Goal: Task Accomplishment & Management: Complete application form

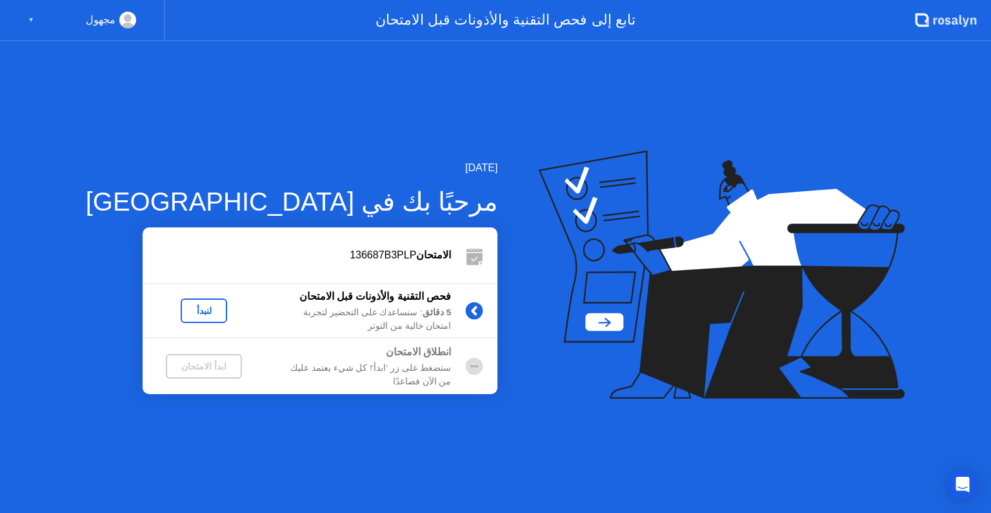
click at [186, 315] on div "لنبدأ" at bounding box center [204, 310] width 36 height 10
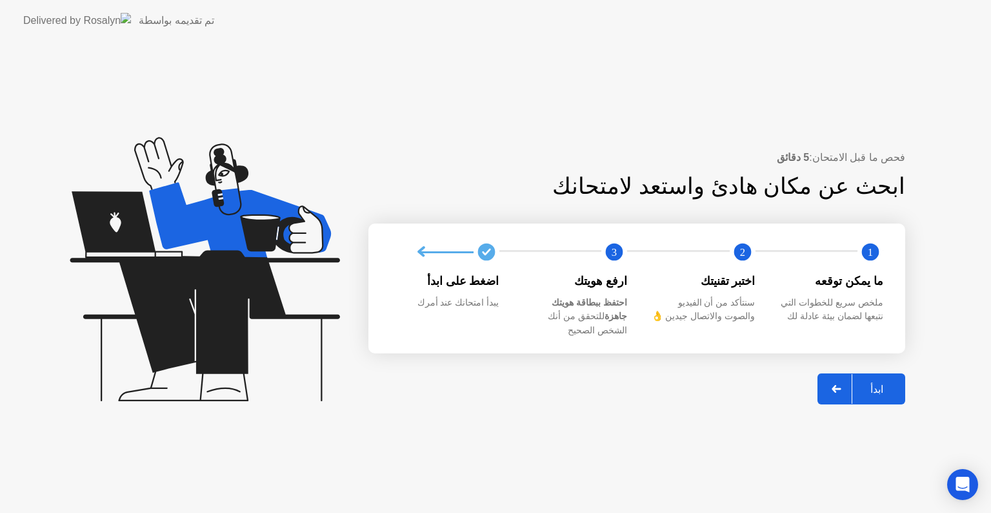
click at [873, 383] on div "ابدأ" at bounding box center [877, 389] width 49 height 12
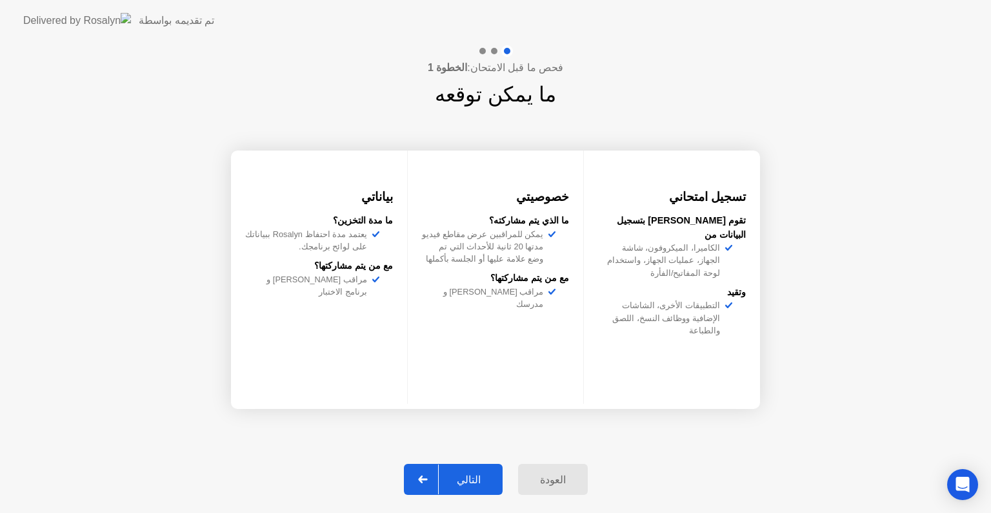
click at [462, 482] on div "التالي" at bounding box center [469, 479] width 60 height 12
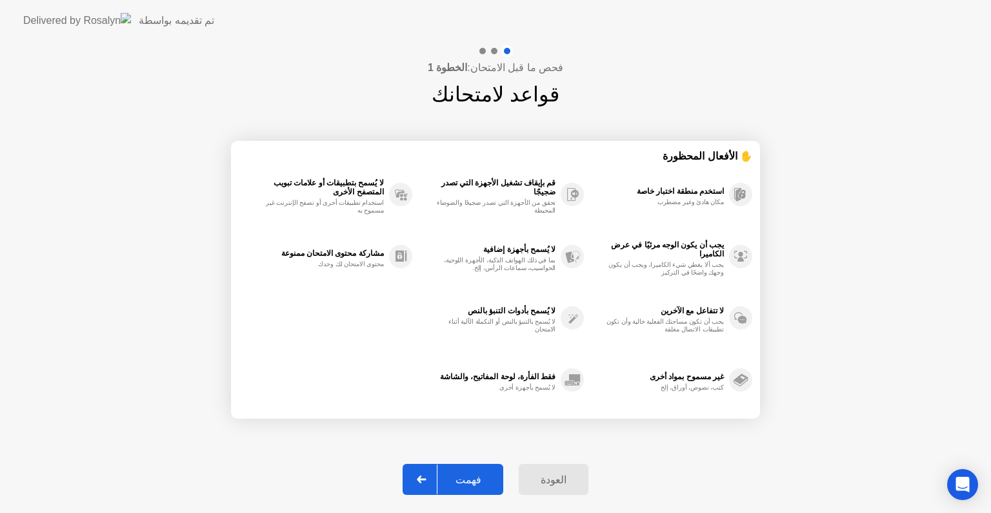
click at [469, 482] on div "فهمت" at bounding box center [469, 479] width 62 height 12
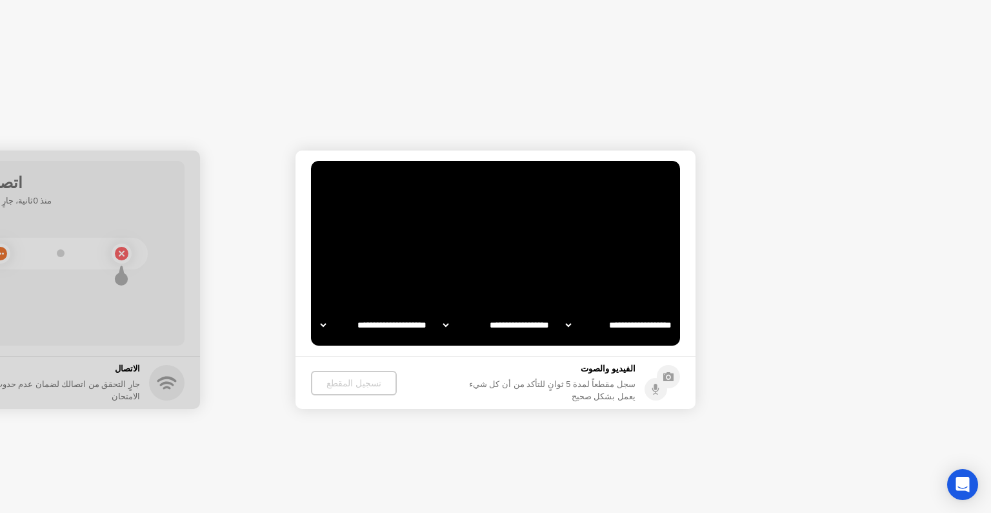
select select "**********"
select select "*******"
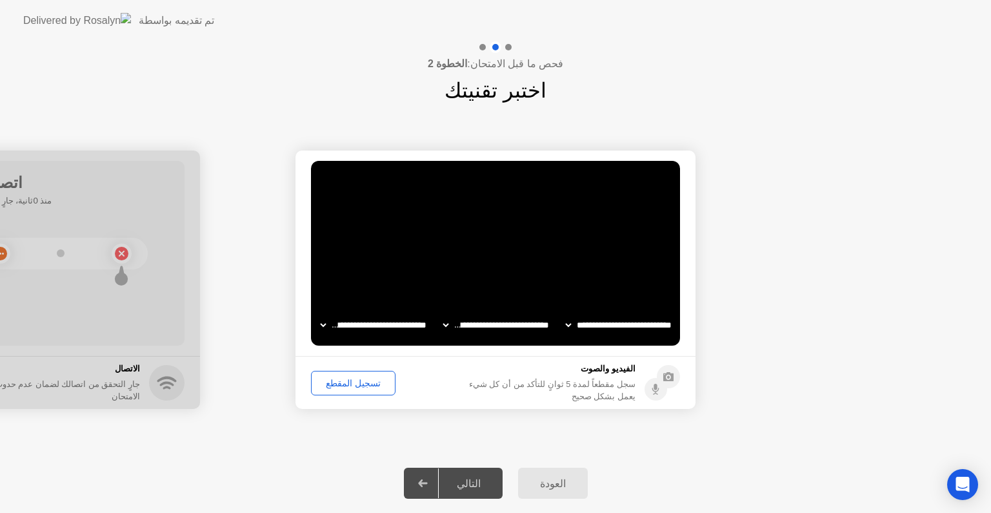
click at [469, 482] on div "التالي" at bounding box center [469, 483] width 60 height 12
click at [456, 485] on div "التالي" at bounding box center [469, 483] width 60 height 12
click at [464, 484] on div "التالي" at bounding box center [469, 483] width 60 height 12
click at [437, 485] on div at bounding box center [423, 483] width 31 height 30
click at [458, 480] on div "التالي" at bounding box center [469, 483] width 60 height 12
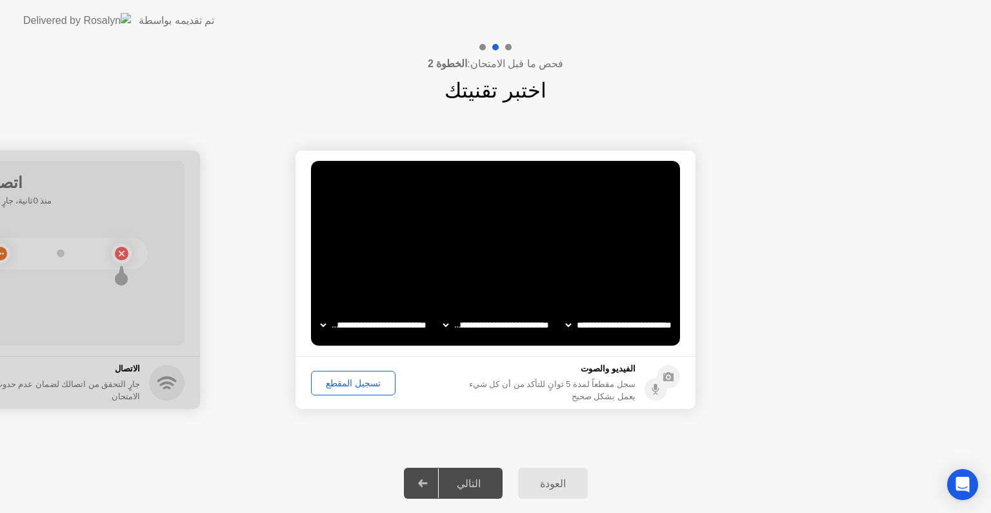
click at [463, 482] on div "التالي" at bounding box center [469, 483] width 60 height 12
click at [349, 384] on div "تسجيل المقطع" at bounding box center [354, 383] width 76 height 10
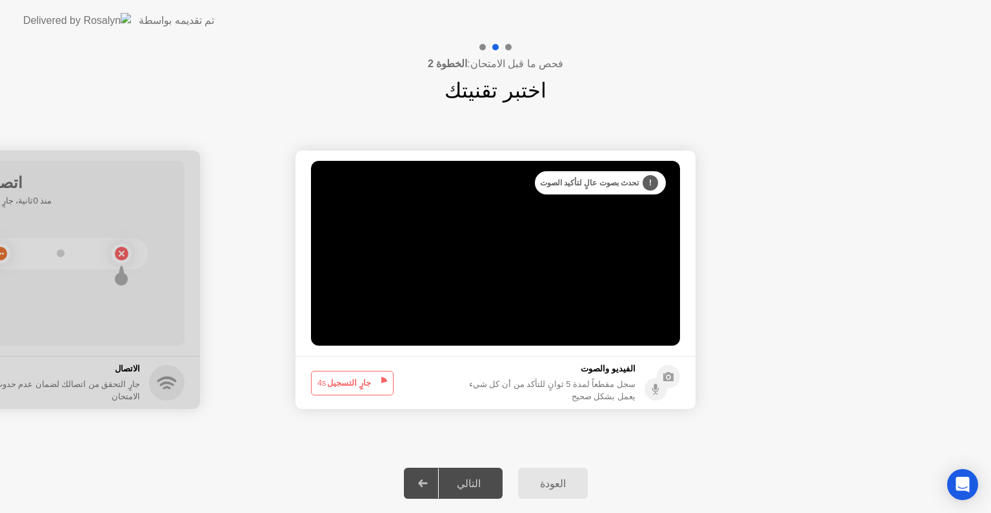
click at [462, 477] on div "التالي" at bounding box center [469, 483] width 60 height 12
click at [361, 382] on button "جارٍ التسجيل 3s" at bounding box center [352, 383] width 83 height 25
click at [460, 483] on div "التالي" at bounding box center [469, 483] width 60 height 12
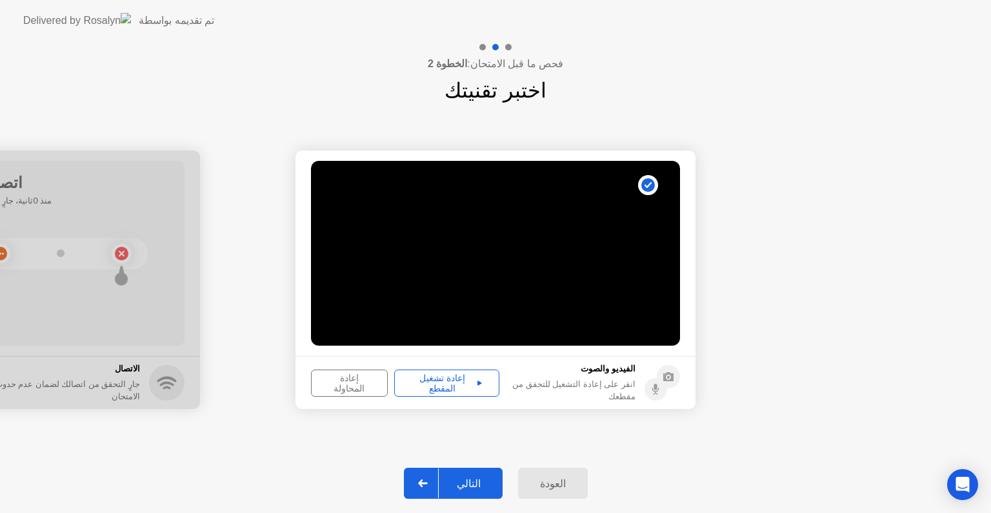
click at [460, 483] on div "التالي" at bounding box center [469, 483] width 60 height 12
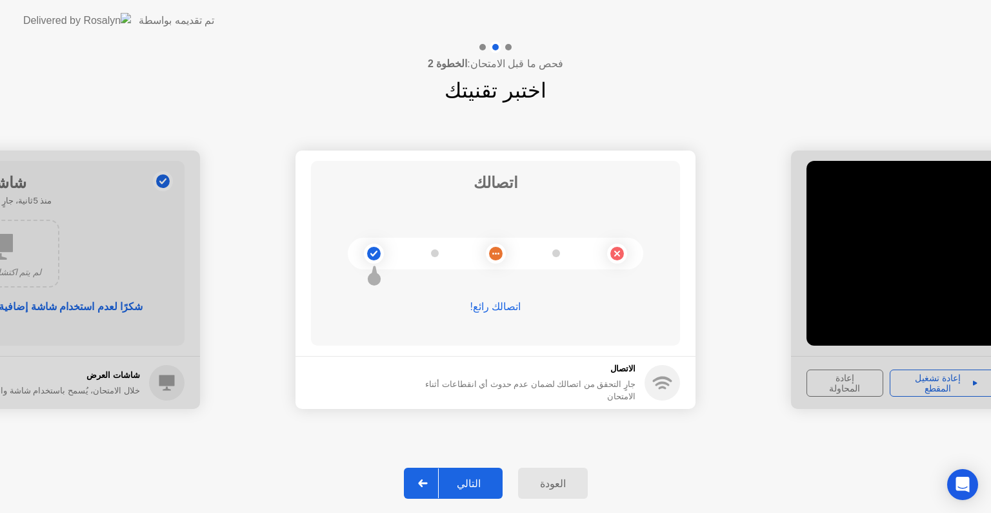
click at [471, 472] on button "التالي" at bounding box center [453, 482] width 99 height 31
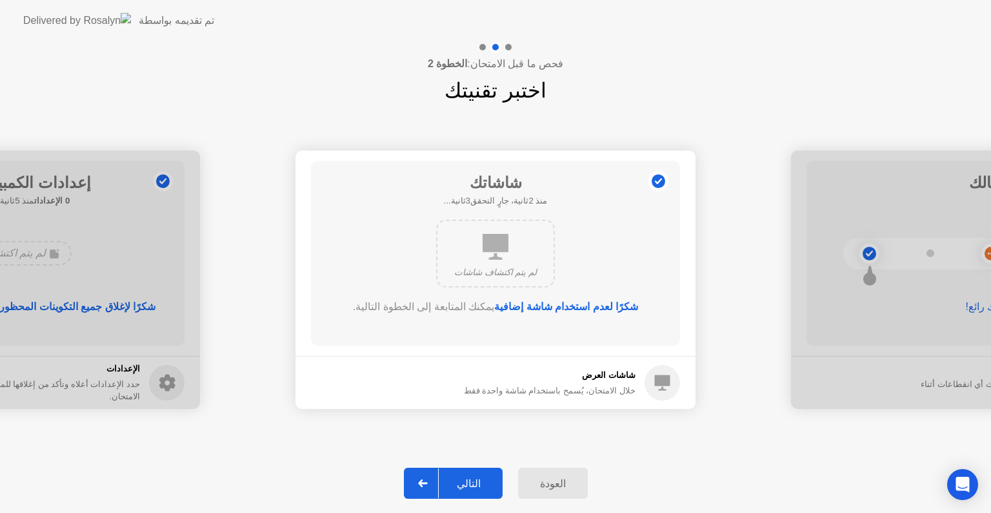
click at [469, 482] on div "التالي" at bounding box center [469, 483] width 60 height 12
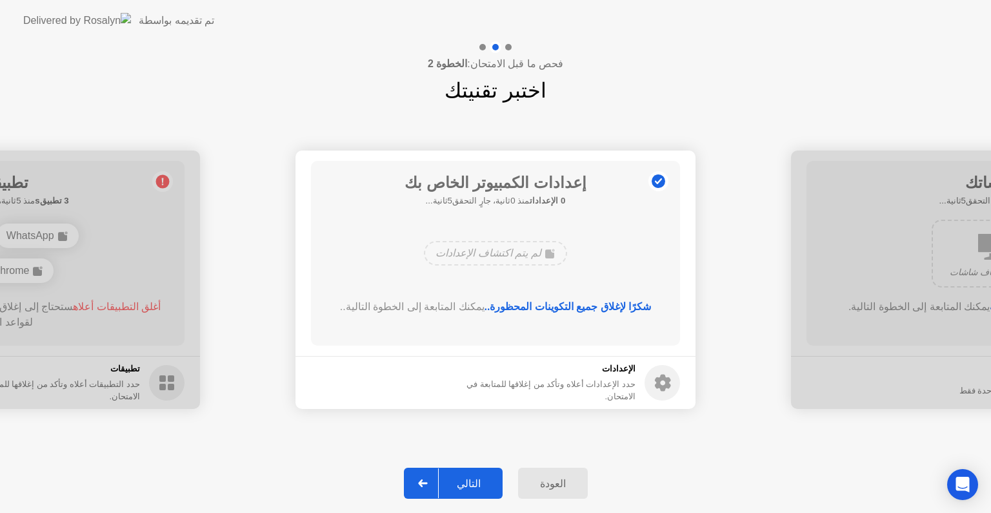
click at [461, 479] on div "التالي" at bounding box center [469, 483] width 60 height 12
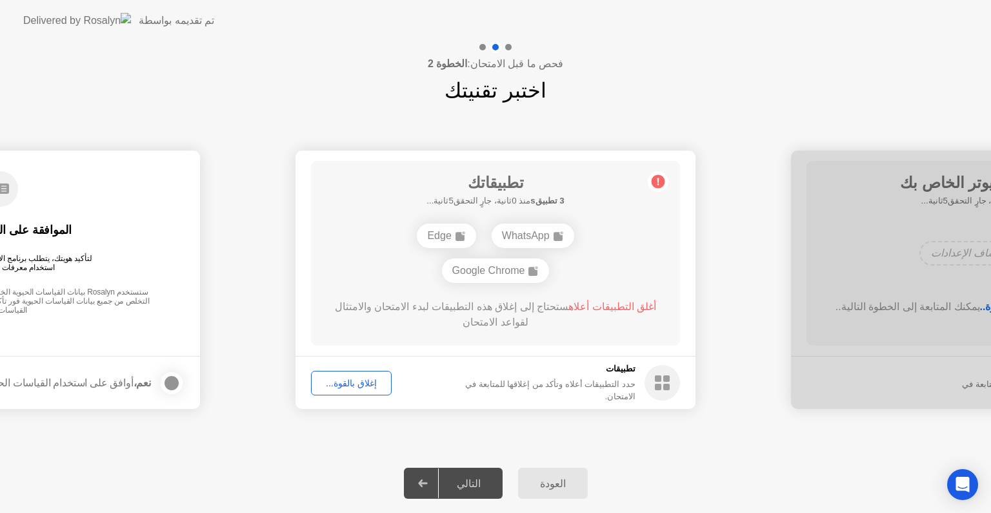
click at [472, 488] on div "التالي" at bounding box center [469, 483] width 60 height 12
click at [439, 483] on div at bounding box center [423, 483] width 31 height 30
click at [473, 477] on div "التالي" at bounding box center [469, 483] width 60 height 12
click at [353, 385] on div "إغلاق بالقوة..." at bounding box center [352, 383] width 72 height 10
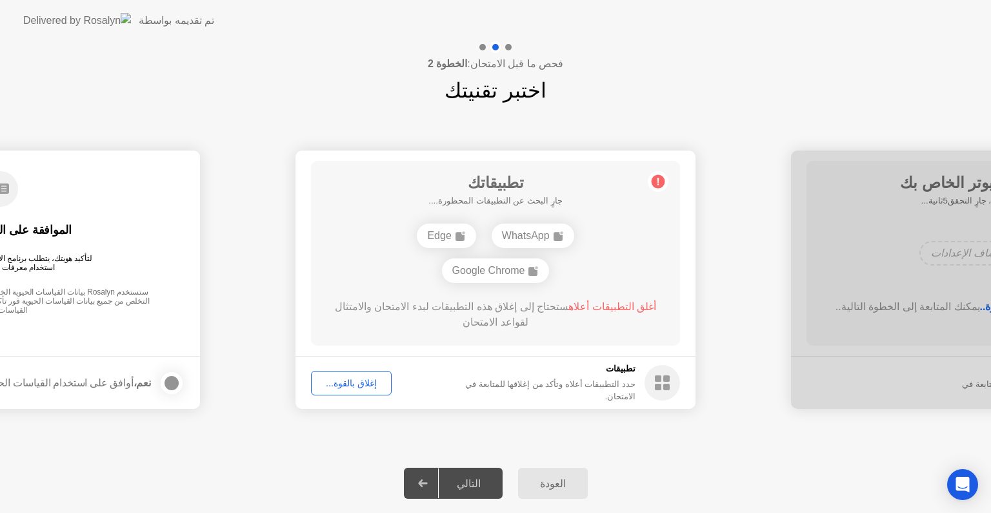
click at [457, 483] on div "التالي" at bounding box center [469, 483] width 60 height 12
click at [453, 484] on div "التالي" at bounding box center [469, 483] width 60 height 12
click at [480, 483] on div "التالي" at bounding box center [469, 483] width 60 height 12
click at [352, 381] on div "إغلاق بالقوة..." at bounding box center [352, 383] width 72 height 10
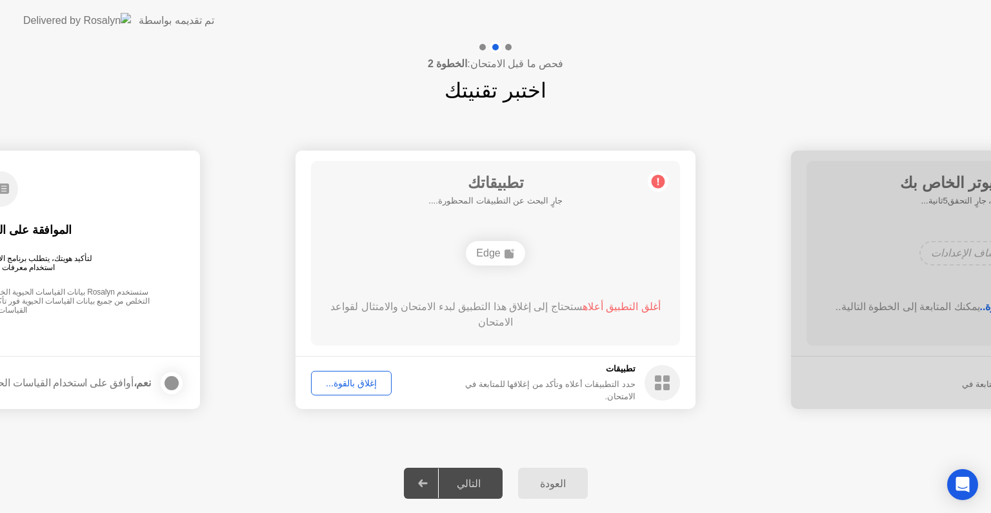
click at [460, 483] on div "التالي" at bounding box center [469, 483] width 60 height 12
click at [437, 488] on div at bounding box center [423, 483] width 31 height 30
click at [457, 483] on div "التالي" at bounding box center [469, 483] width 60 height 12
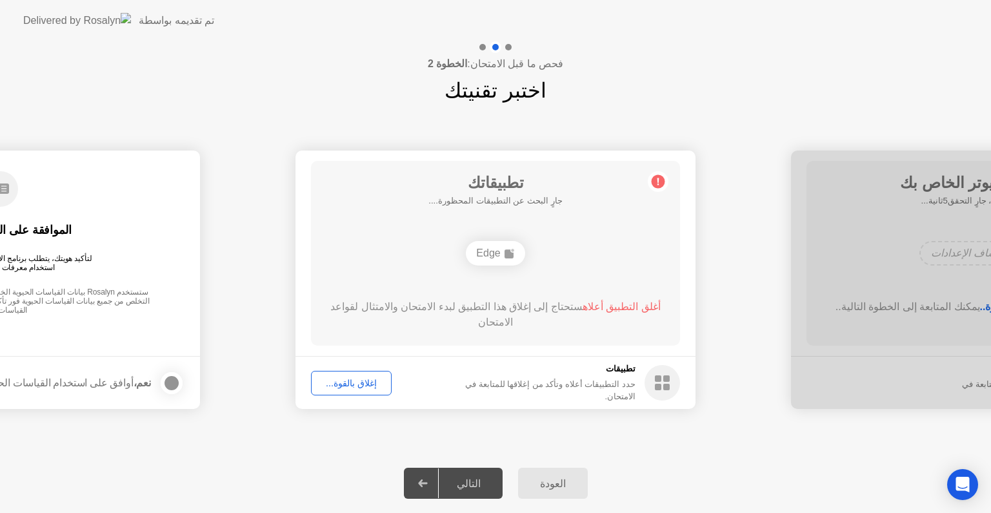
click at [457, 483] on div "التالي" at bounding box center [469, 483] width 60 height 12
click at [445, 483] on div "التالي" at bounding box center [469, 483] width 60 height 12
click at [369, 387] on div "إغلاق بالقوة..." at bounding box center [352, 383] width 72 height 10
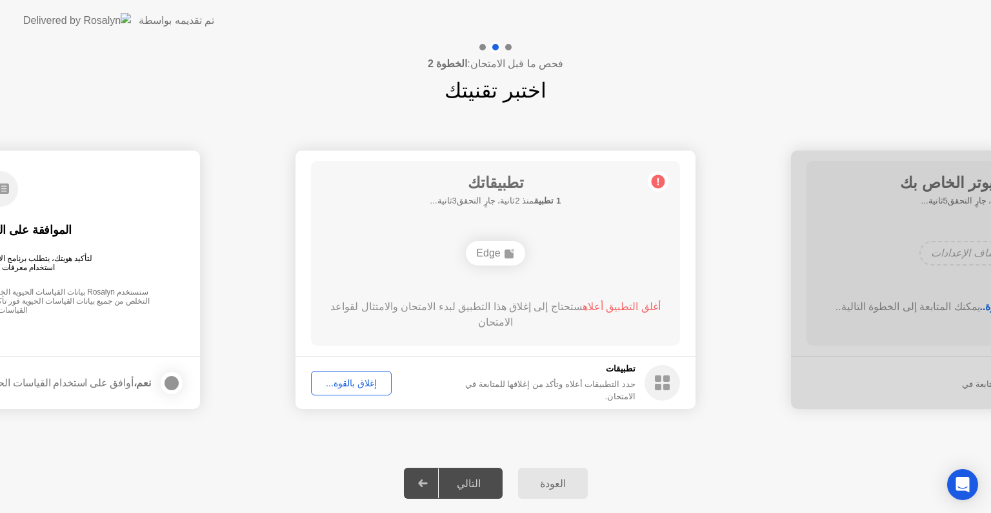
click at [461, 487] on div "التالي" at bounding box center [469, 483] width 60 height 12
click at [350, 381] on div "إغلاق بالقوة..." at bounding box center [352, 383] width 72 height 10
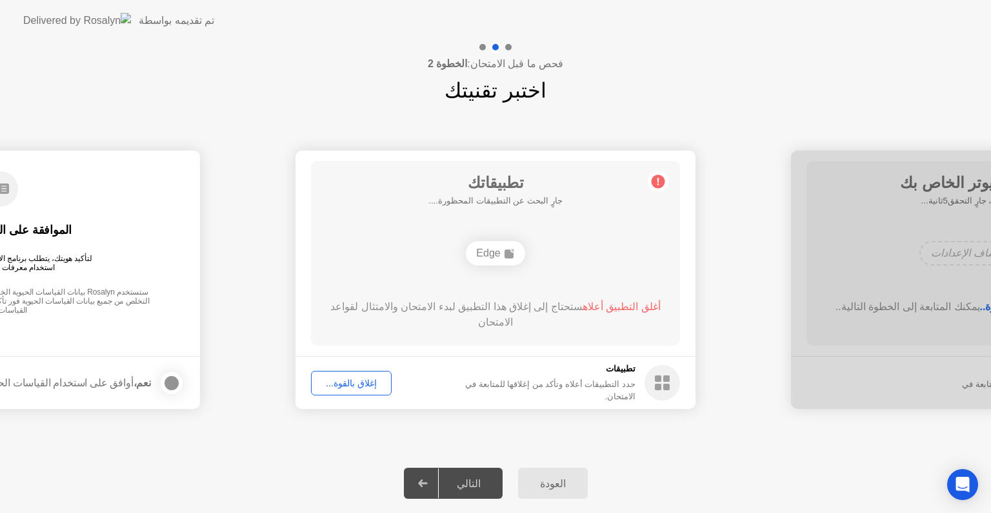
click at [460, 485] on div "التالي" at bounding box center [469, 483] width 60 height 12
click at [467, 480] on div "التالي" at bounding box center [469, 483] width 60 height 12
click at [436, 485] on div at bounding box center [423, 483] width 31 height 30
click at [361, 380] on div "إغلاق بالقوة..." at bounding box center [352, 383] width 72 height 10
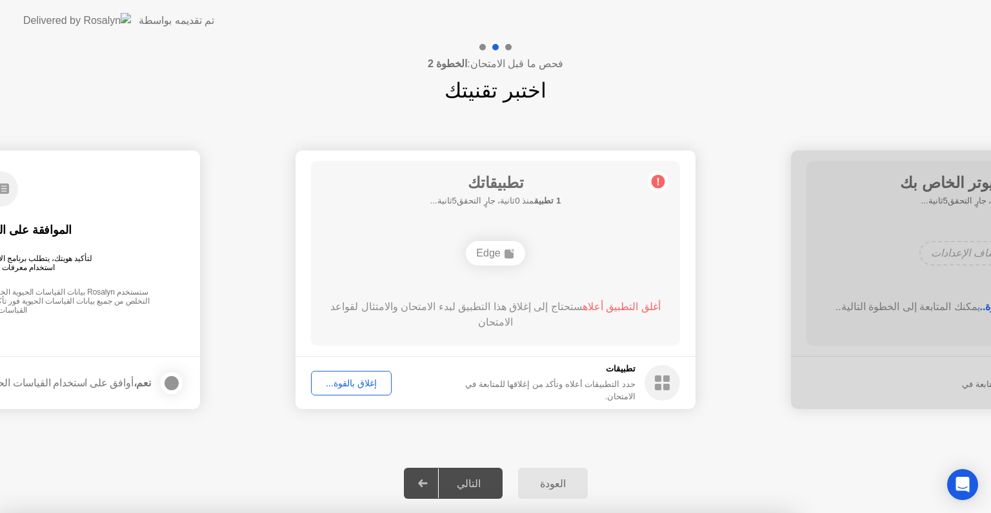
click at [465, 512] on div at bounding box center [495, 513] width 991 height 0
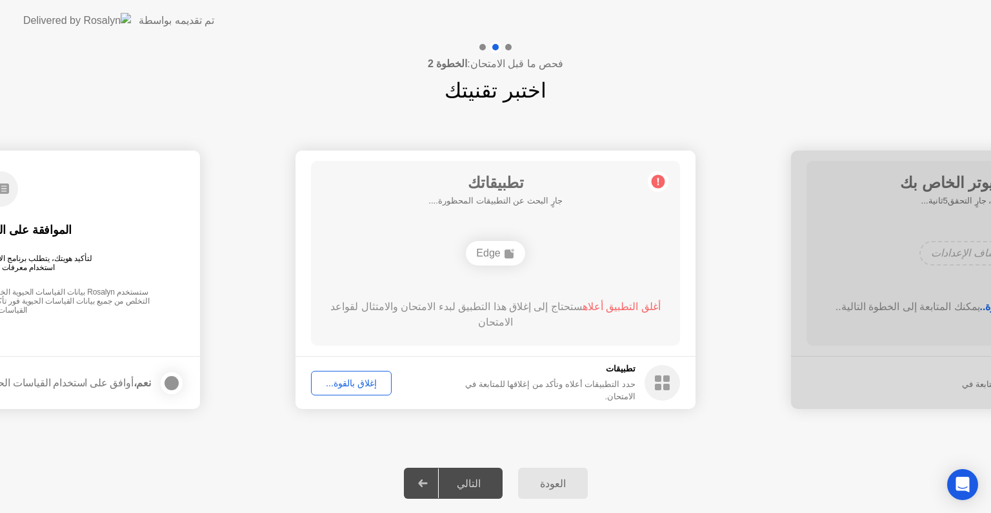
click at [459, 478] on div "التالي" at bounding box center [469, 483] width 60 height 12
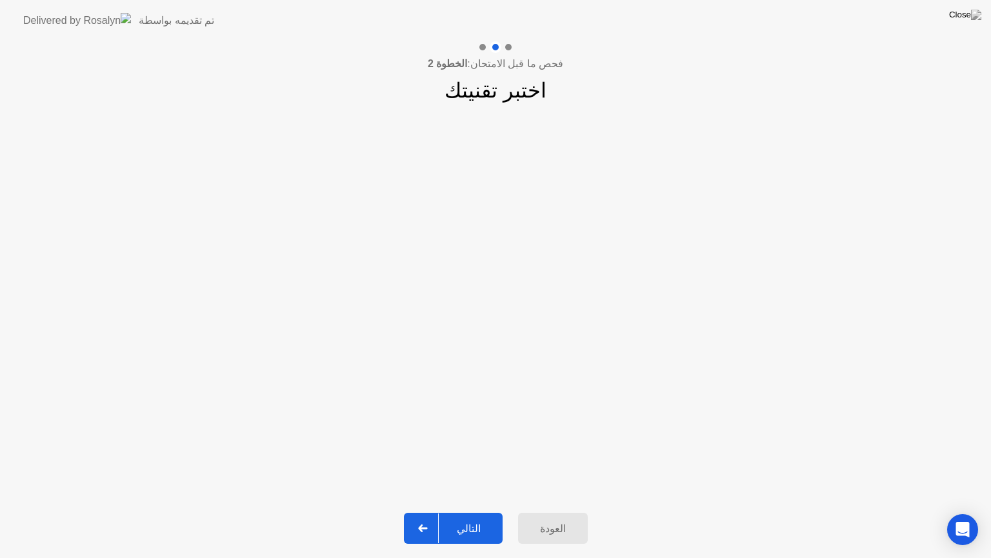
click at [463, 512] on div "التالي" at bounding box center [469, 528] width 60 height 12
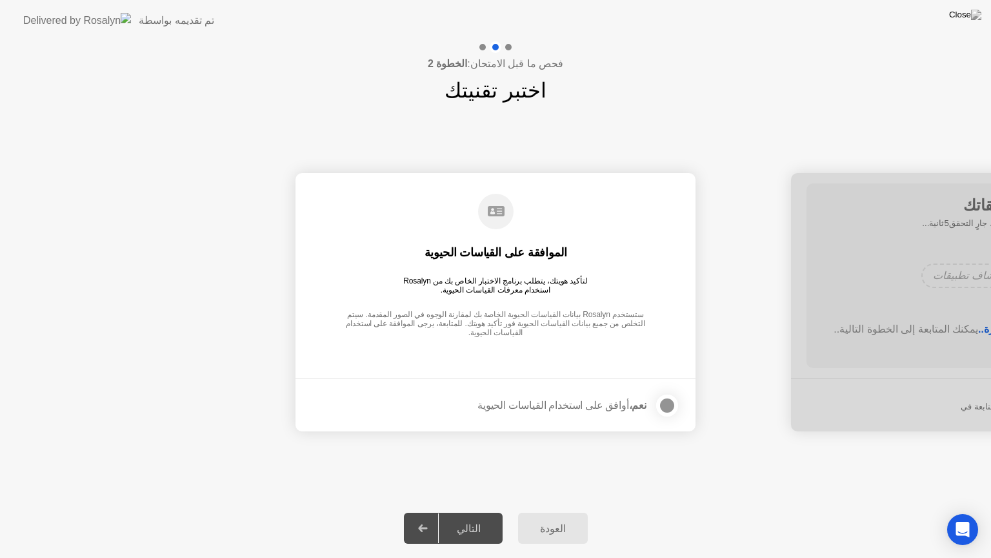
click at [463, 512] on div "التالي" at bounding box center [469, 528] width 60 height 12
click at [438, 512] on div at bounding box center [423, 528] width 31 height 30
click at [571, 426] on footer "نعم، أوافق على استخدام القياسات الحيوية" at bounding box center [496, 404] width 400 height 53
click at [566, 412] on div "نعم، أوافق على استخدام القياسات الحيوية" at bounding box center [579, 405] width 203 height 26
click at [666, 407] on div at bounding box center [667, 405] width 15 height 15
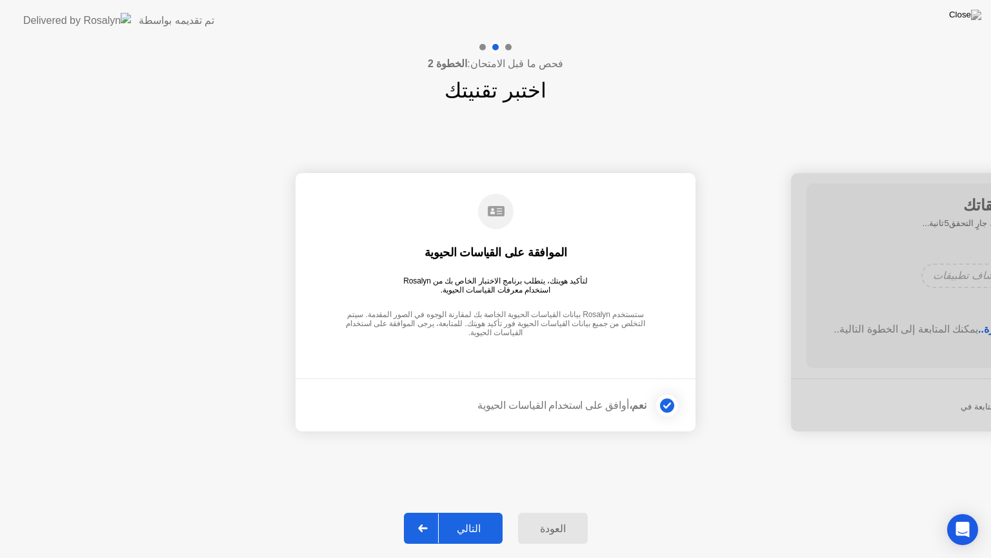
click at [462, 512] on div "التالي" at bounding box center [469, 528] width 60 height 12
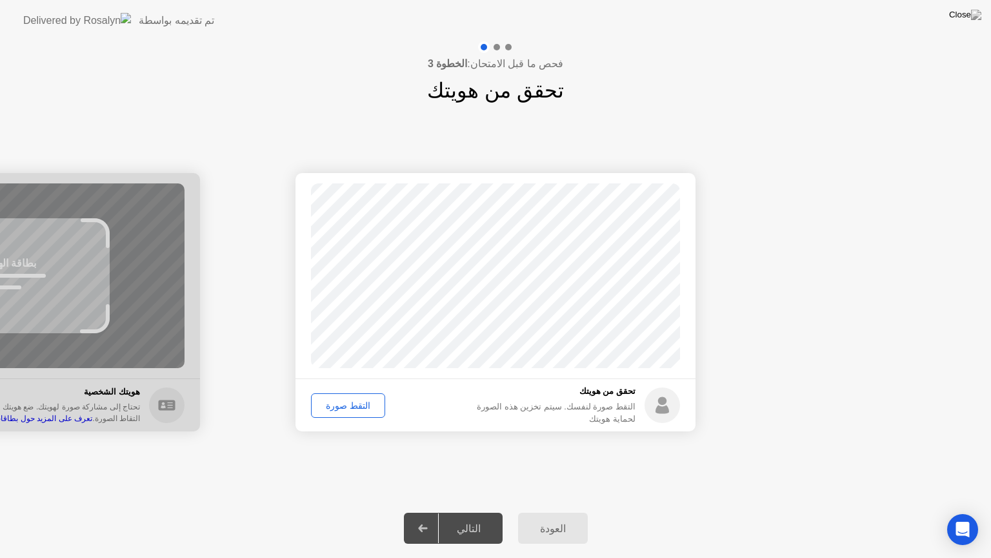
click at [459, 512] on div "التالي" at bounding box center [469, 528] width 60 height 12
click at [338, 409] on div "التقط صورة" at bounding box center [348, 405] width 65 height 10
click at [353, 409] on div "إعادة الالتقاط" at bounding box center [351, 405] width 70 height 10
click at [459, 512] on div "التالي" at bounding box center [469, 528] width 60 height 12
click at [460, 512] on div "التالي" at bounding box center [469, 528] width 60 height 12
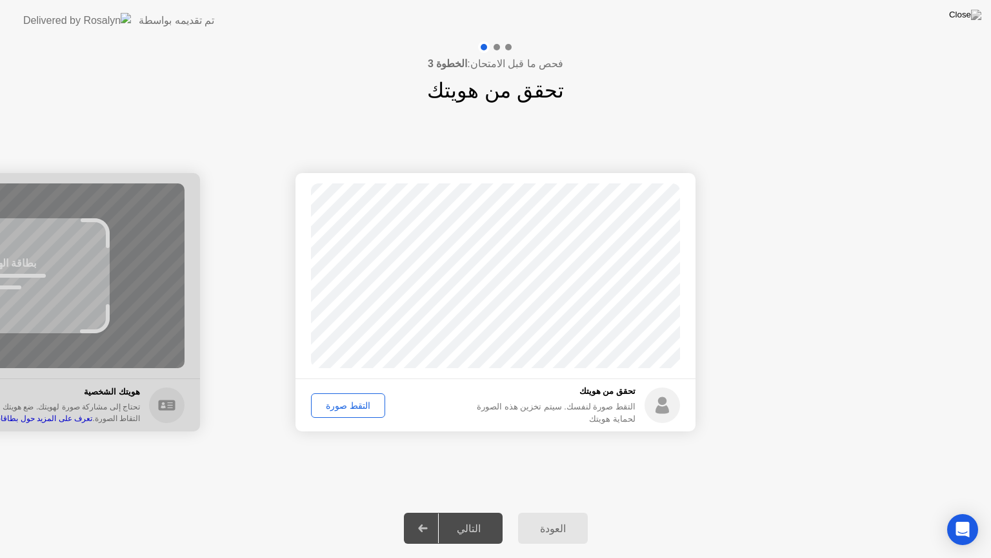
click at [462, 512] on div "التالي" at bounding box center [469, 528] width 60 height 12
click at [350, 406] on div "التقط صورة" at bounding box center [348, 405] width 65 height 10
click at [459, 512] on div "التالي" at bounding box center [469, 528] width 60 height 12
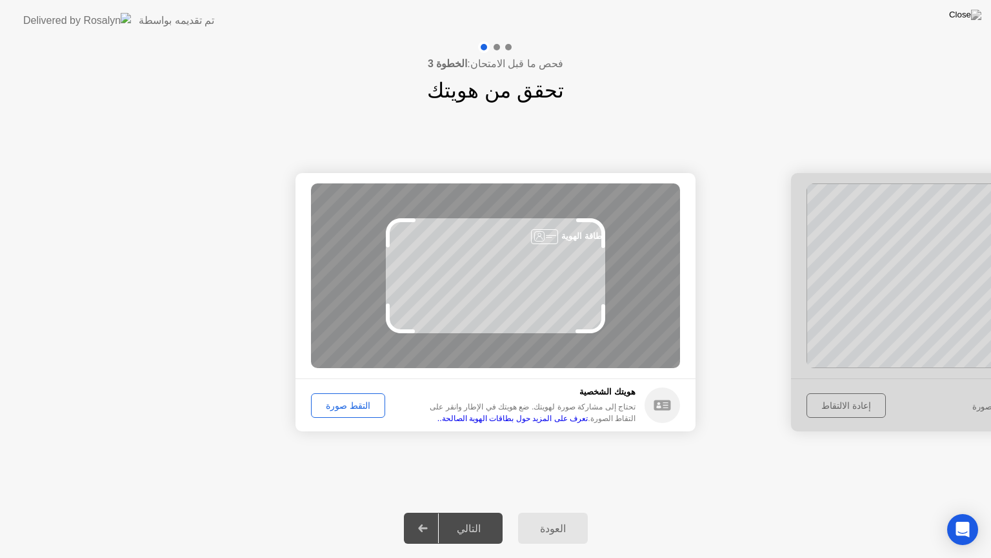
click at [347, 407] on div "التقط صورة" at bounding box center [348, 405] width 65 height 10
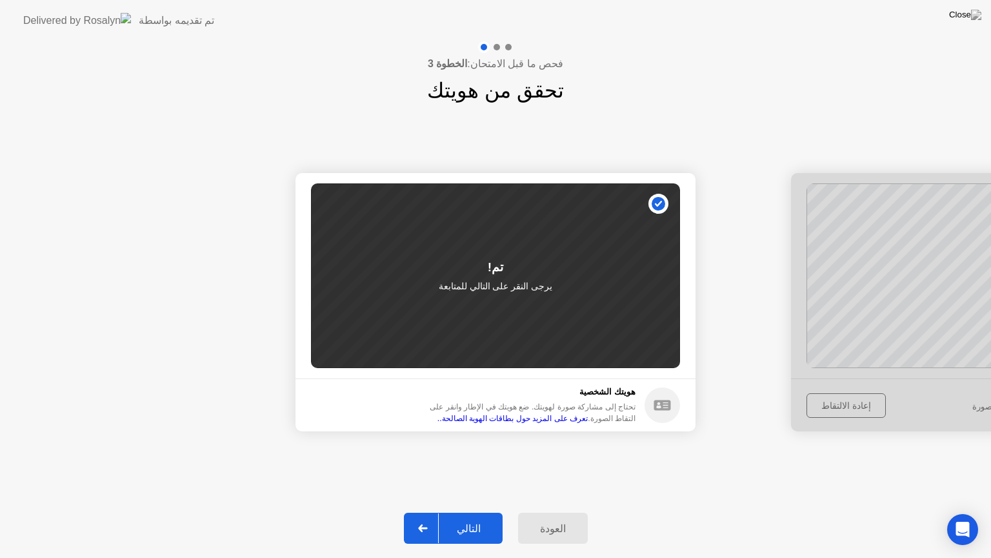
click at [467, 512] on button "التالي" at bounding box center [453, 528] width 99 height 31
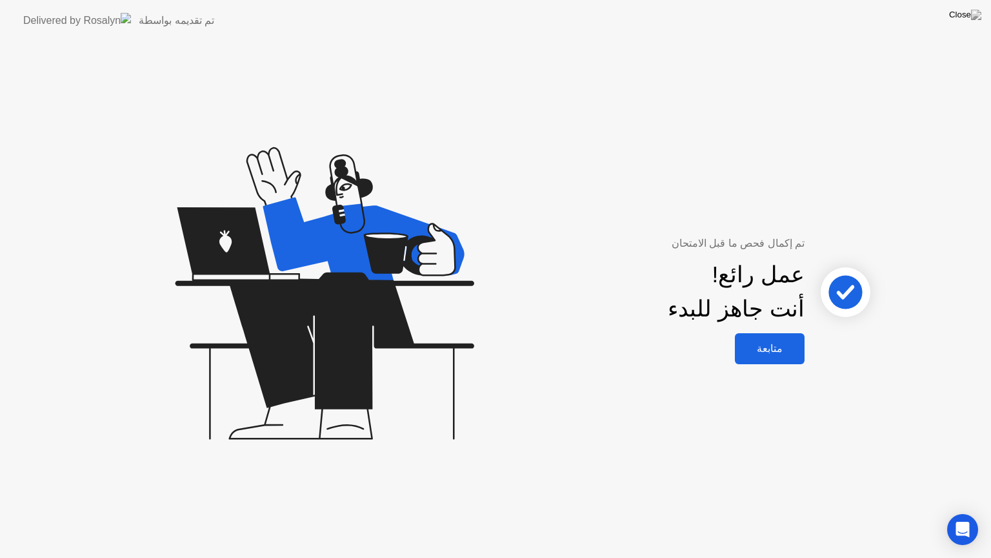
click at [777, 354] on div "متابعة" at bounding box center [770, 348] width 62 height 12
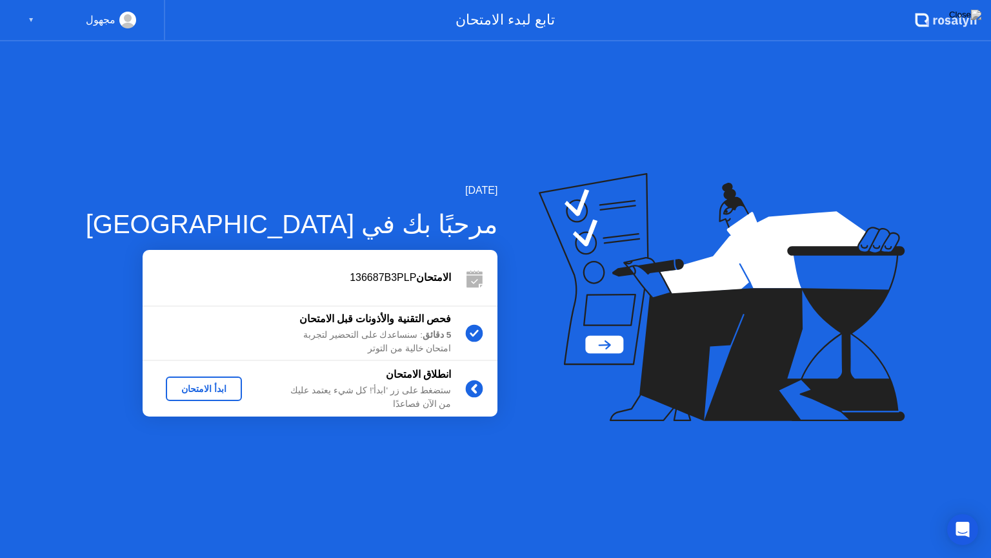
click at [179, 389] on div "ابدأ الامتحان" at bounding box center [204, 388] width 66 height 10
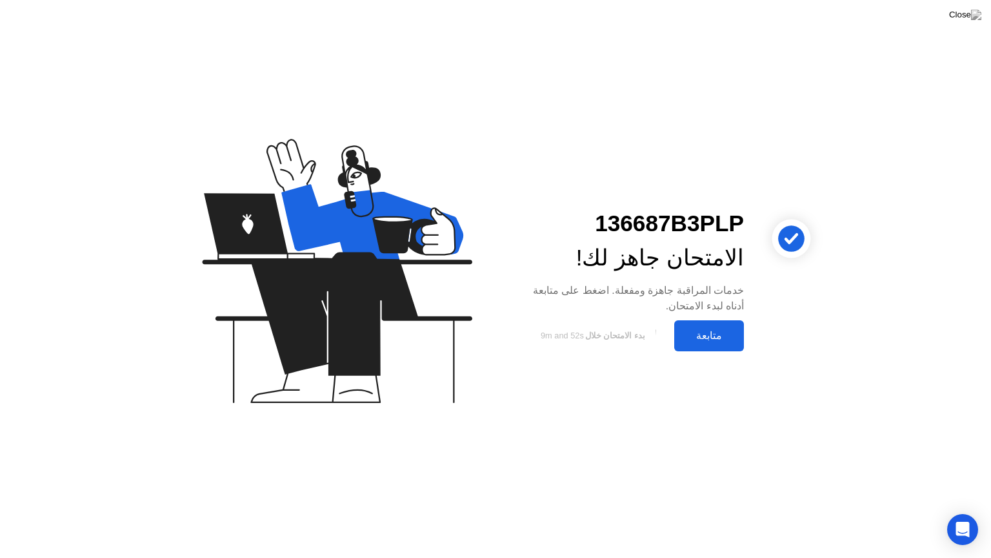
click at [727, 341] on div "متابعة" at bounding box center [709, 335] width 62 height 12
